Goal: Task Accomplishment & Management: Manage account settings

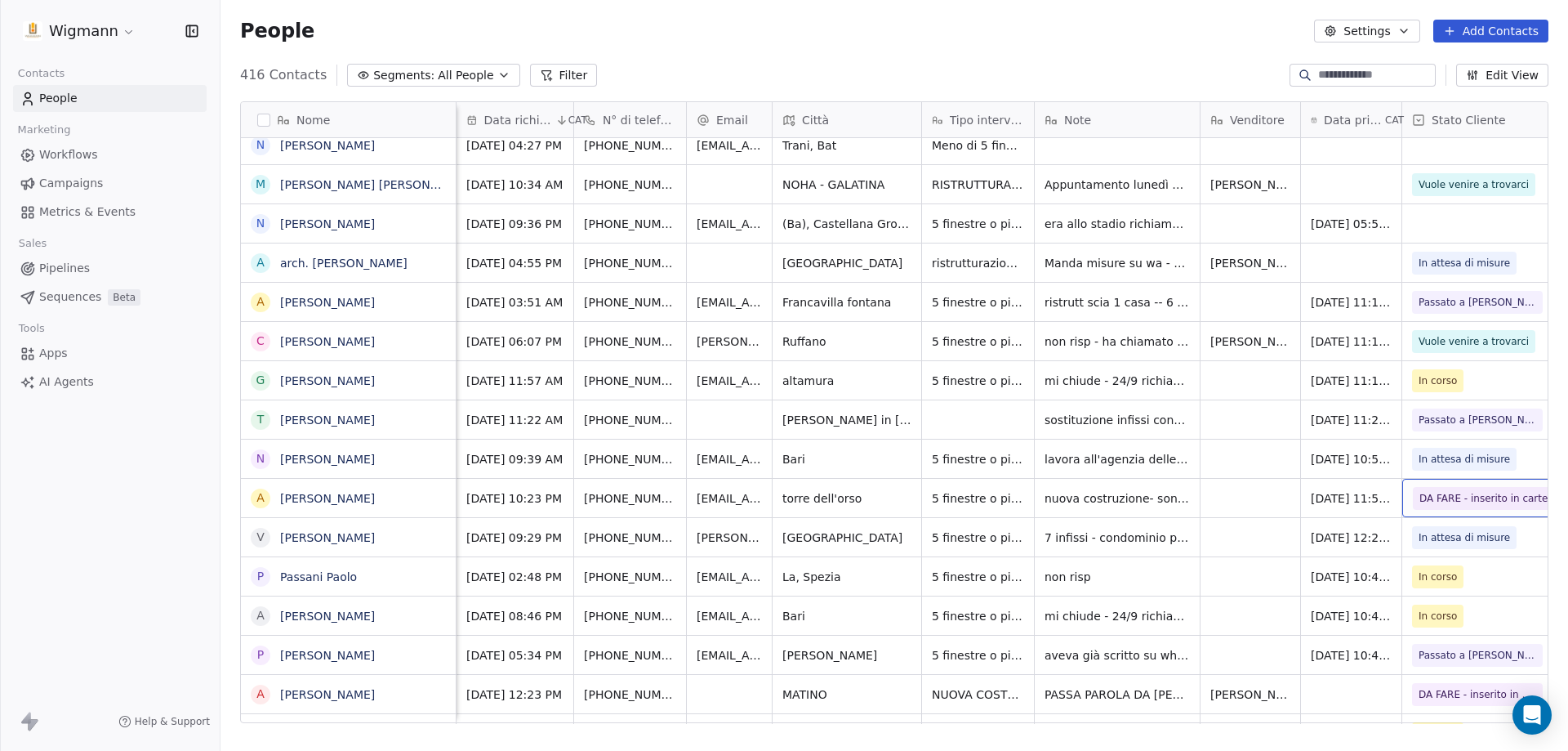
scroll to position [0, 18]
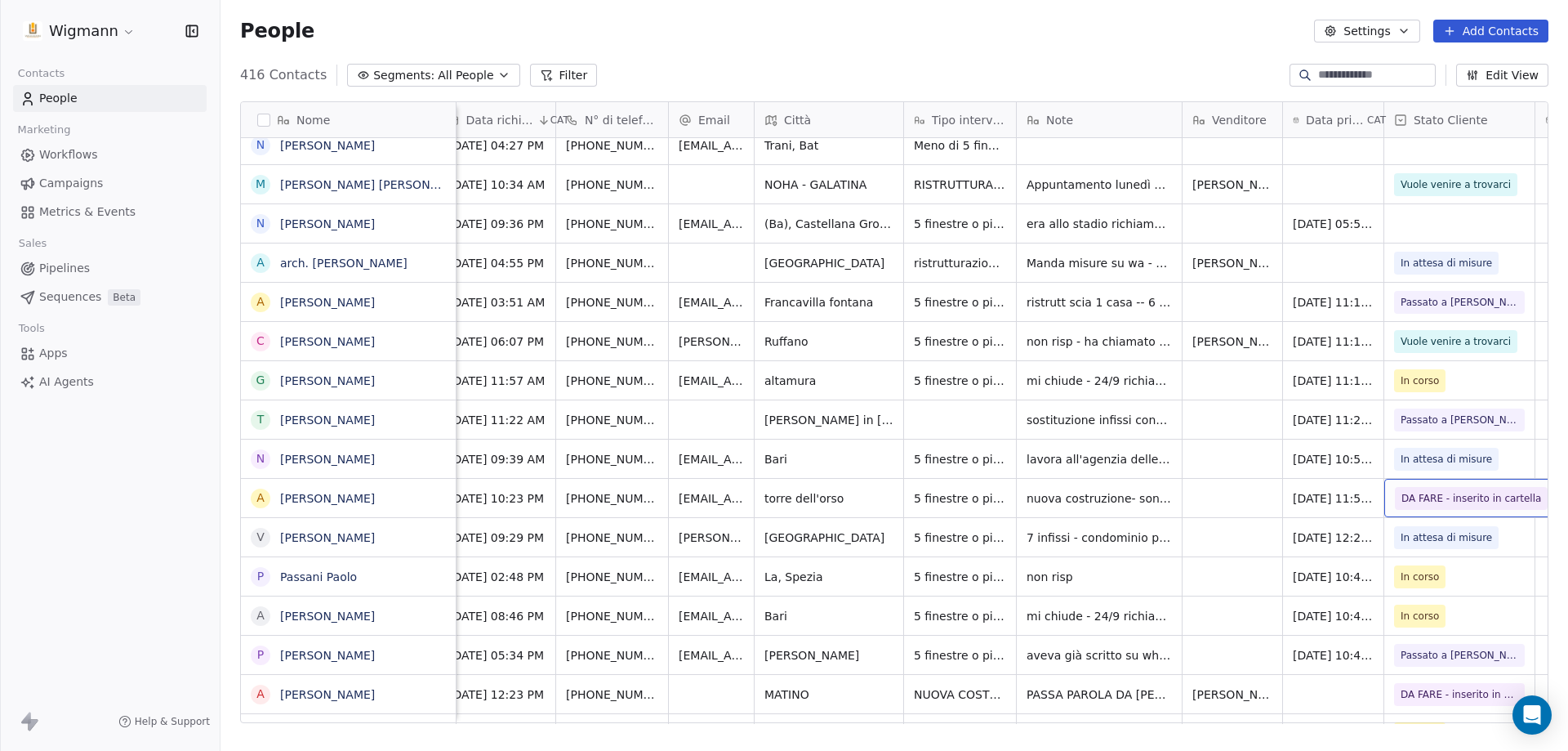
click at [1506, 493] on span "DA FARE - inserito in cartella" at bounding box center [1471, 498] width 139 height 16
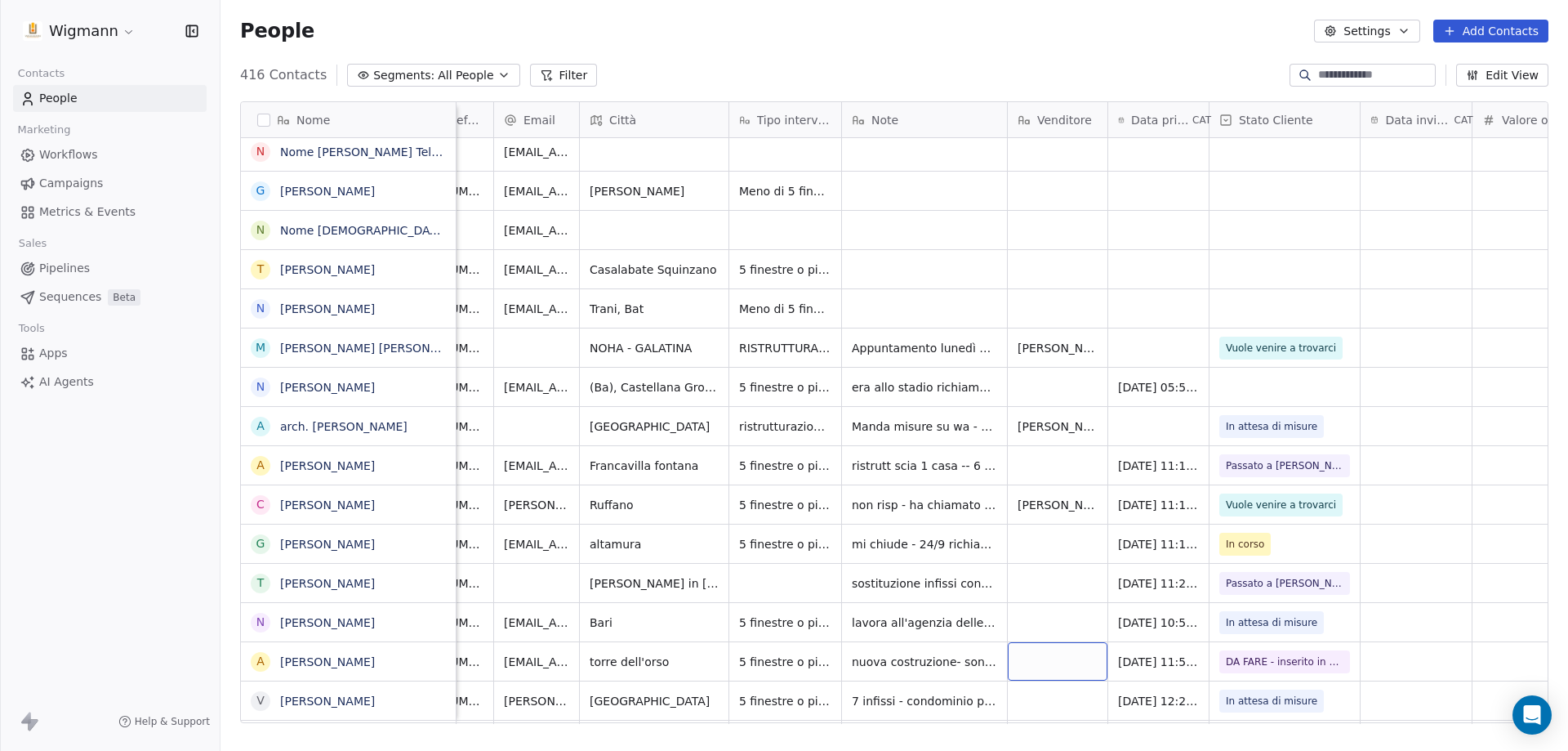
scroll to position [169, 0]
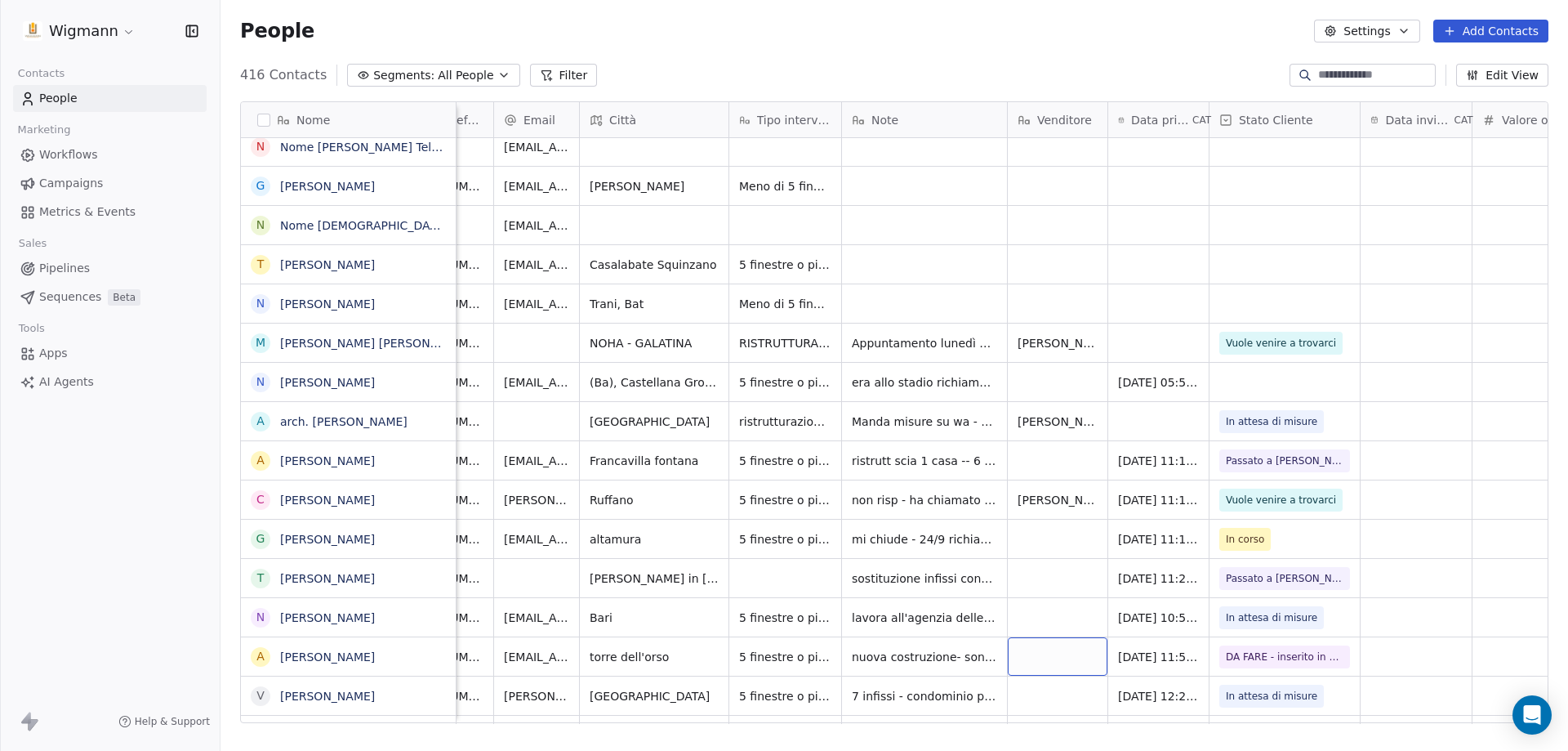
click at [1076, 658] on div "grid" at bounding box center [1058, 656] width 100 height 39
click at [1076, 660] on div "grid" at bounding box center [1058, 656] width 100 height 39
type textarea "*******"
click at [1435, 652] on html "Wigmann Contacts People Marketing Workflows Campaigns Metrics & Events Sales Pi…" at bounding box center [784, 375] width 1568 height 751
click at [1425, 651] on div "grid" at bounding box center [1416, 656] width 111 height 39
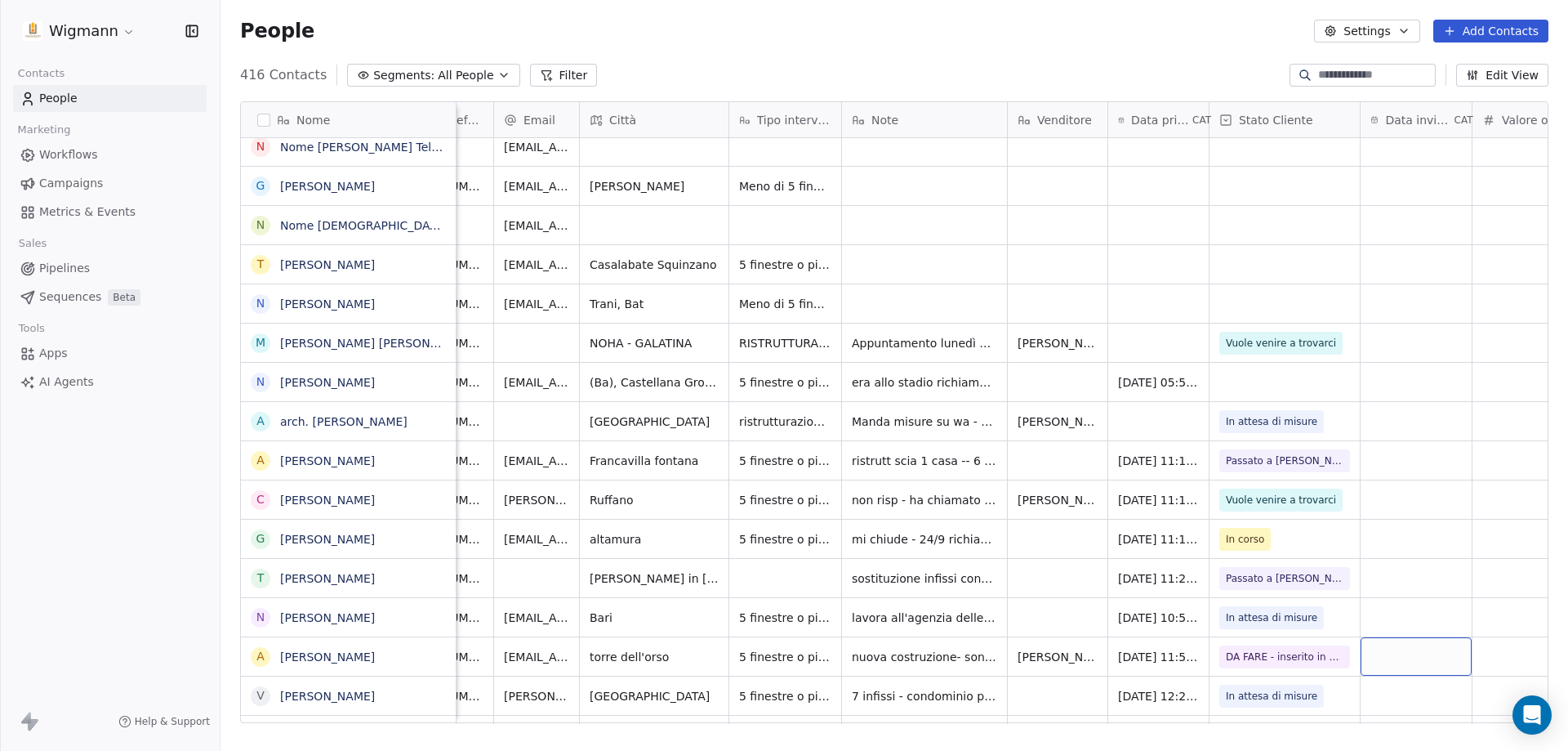
click at [1381, 660] on div "grid" at bounding box center [1416, 656] width 111 height 39
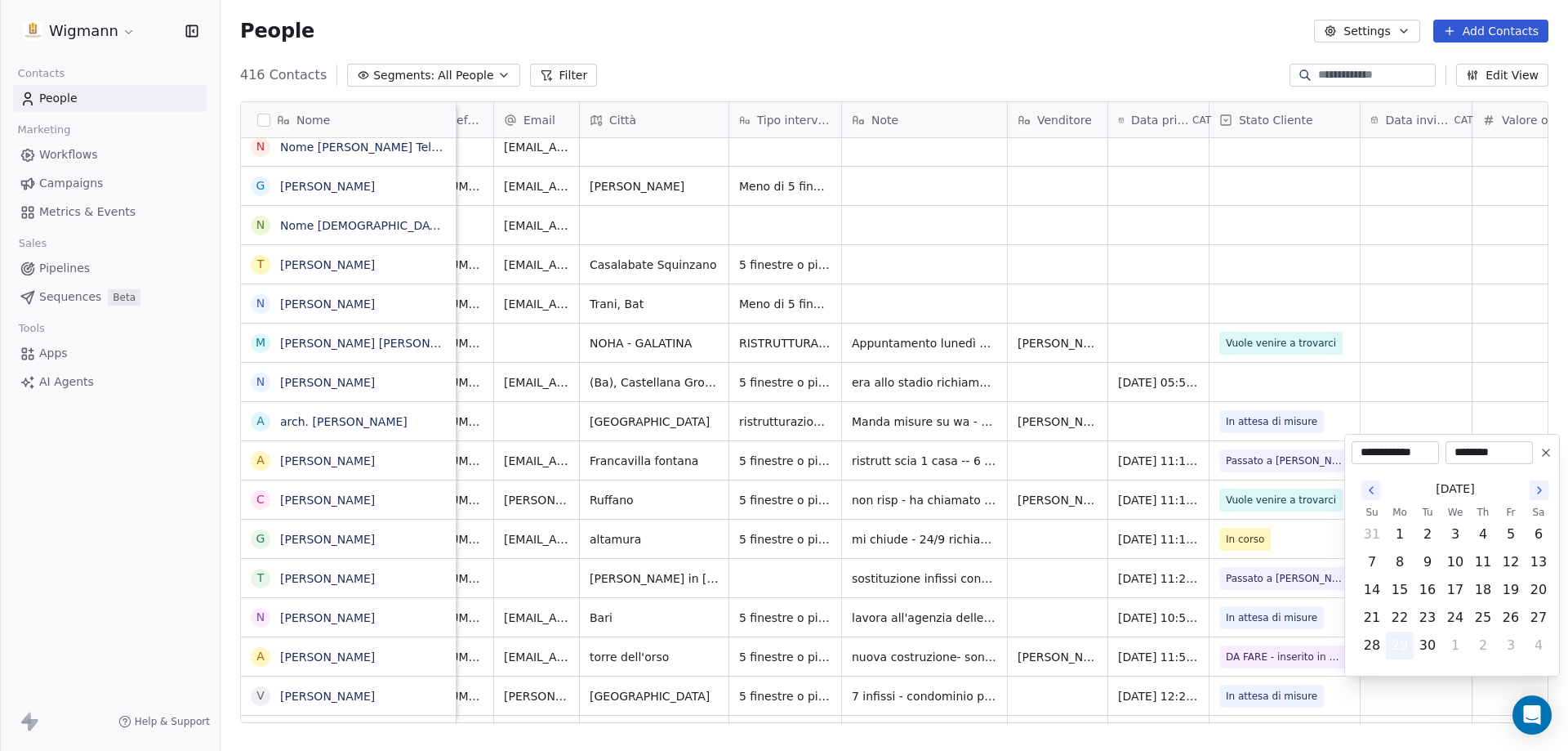
click at [1398, 643] on button "29" at bounding box center [1399, 645] width 26 height 26
click at [1404, 643] on button "29" at bounding box center [1399, 645] width 26 height 26
click at [1381, 425] on html "Wigmann Contacts People Marketing Workflows Campaigns Metrics & Events Sales Pi…" at bounding box center [784, 375] width 1568 height 751
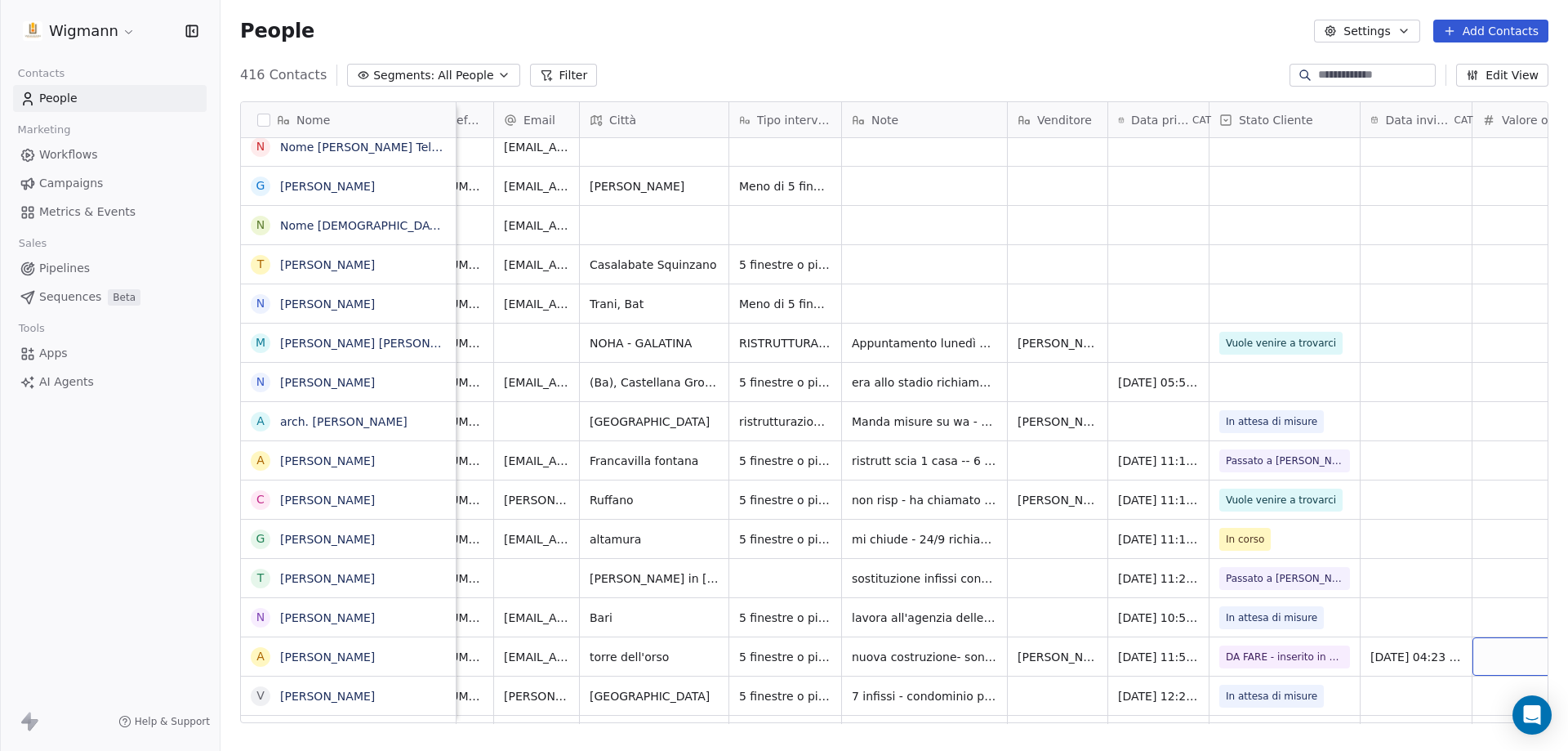
scroll to position [0, 281]
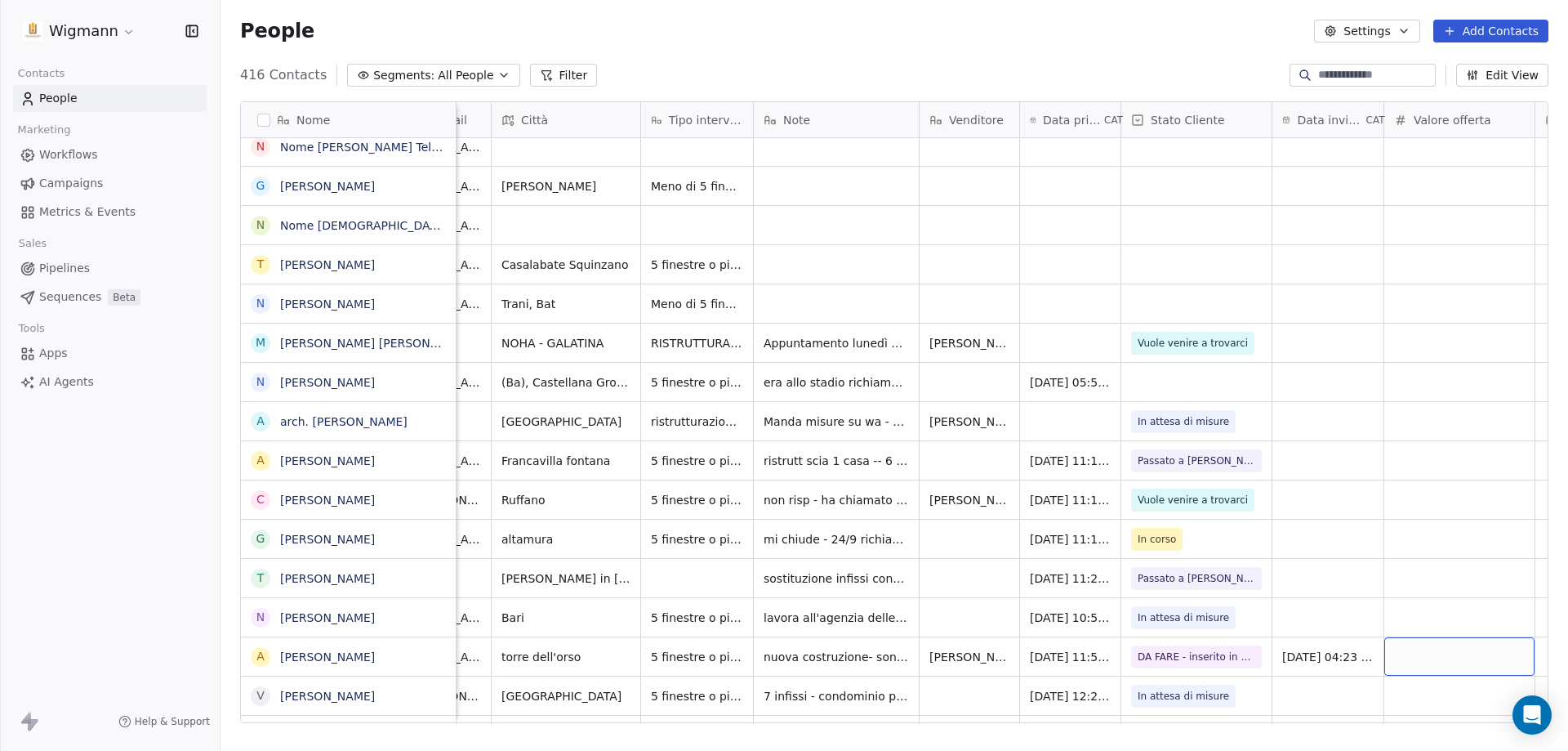
click at [1447, 661] on div "grid" at bounding box center [1460, 656] width 151 height 39
type input "******"
